Goal: Check status: Check status

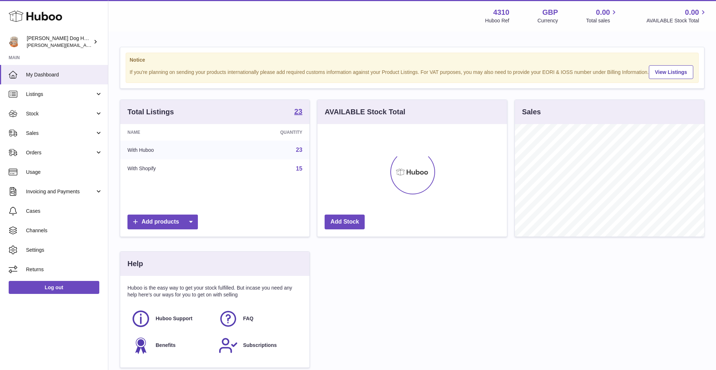
scroll to position [113, 190]
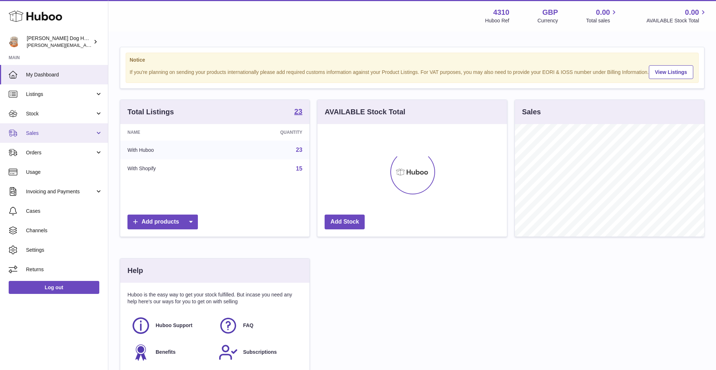
click at [36, 139] on link "Sales" at bounding box center [54, 132] width 108 height 19
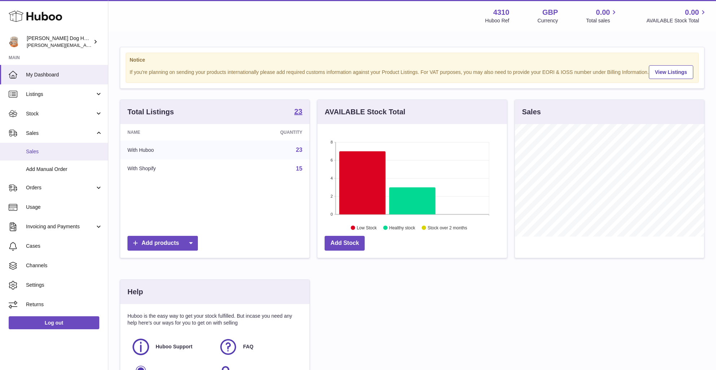
click at [48, 156] on link "Sales" at bounding box center [54, 152] width 108 height 18
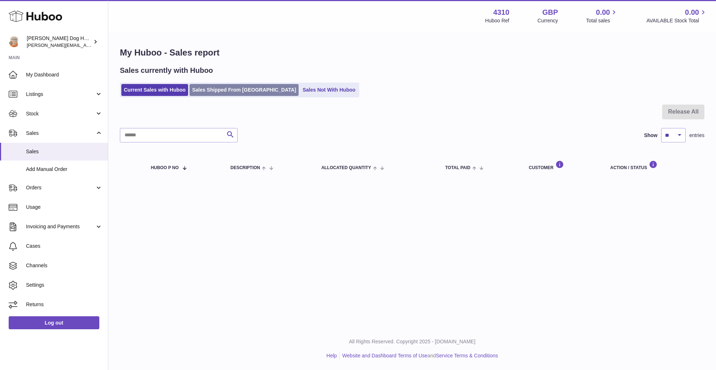
click at [227, 92] on link "Sales Shipped From [GEOGRAPHIC_DATA]" at bounding box center [244, 90] width 109 height 12
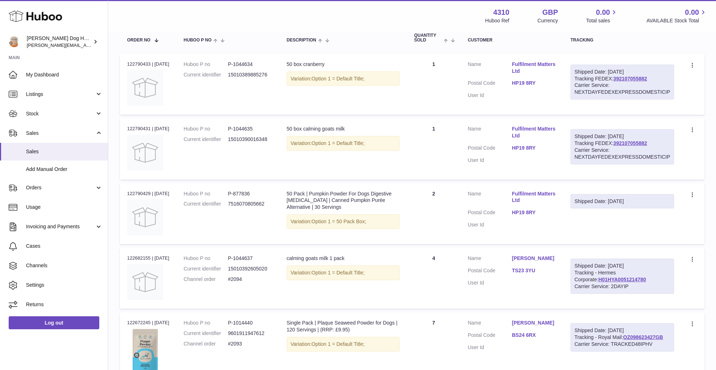
scroll to position [117, 0]
click at [638, 140] on div "Shipped Date: 14th Aug 2025 Tracking FEDEX: 392107055882 Carrier Service: NEXTD…" at bounding box center [623, 147] width 104 height 35
click at [636, 142] on link "392107055882" at bounding box center [631, 144] width 34 height 6
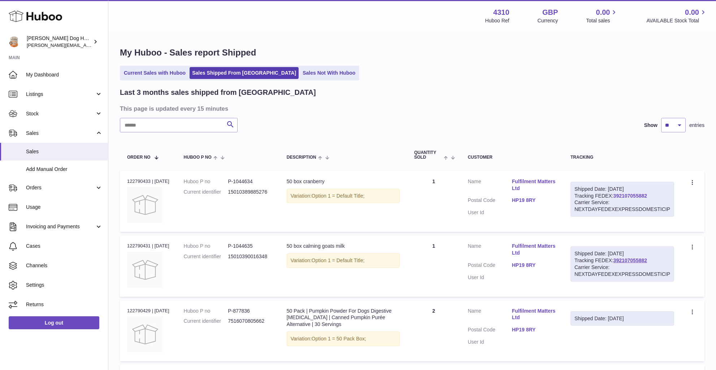
click at [645, 196] on link "392107055882" at bounding box center [631, 196] width 34 height 6
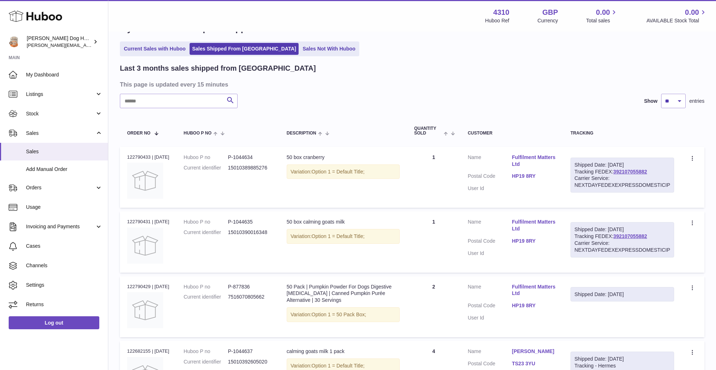
scroll to position [26, 0]
